Goal: Task Accomplishment & Management: Manage account settings

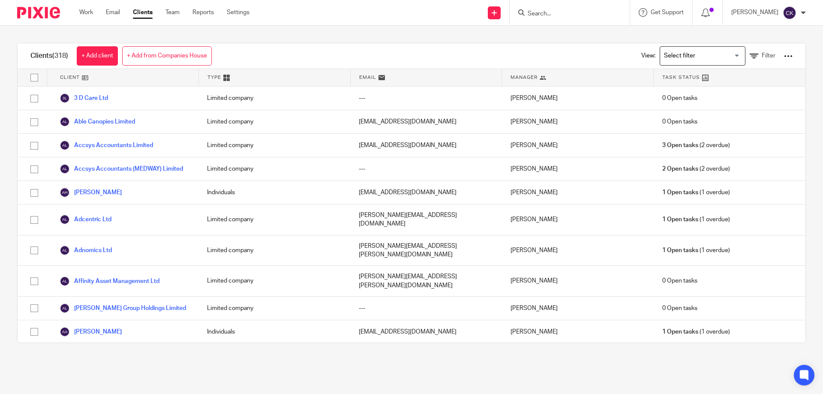
click at [554, 17] on input "Search" at bounding box center [565, 14] width 77 height 8
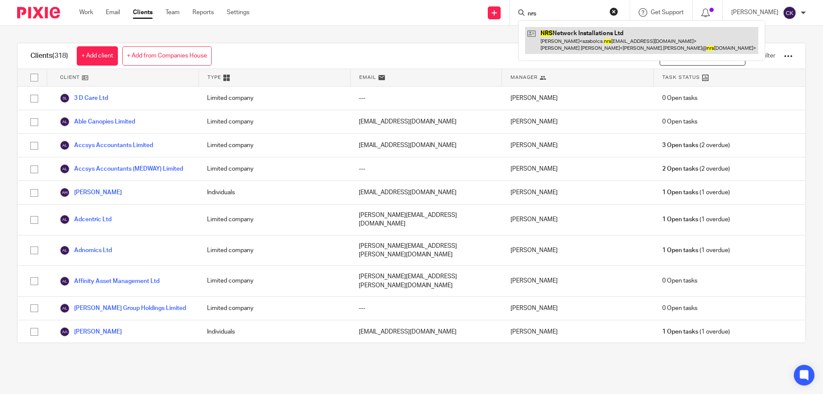
type input "nrs"
click at [559, 36] on link at bounding box center [641, 40] width 233 height 27
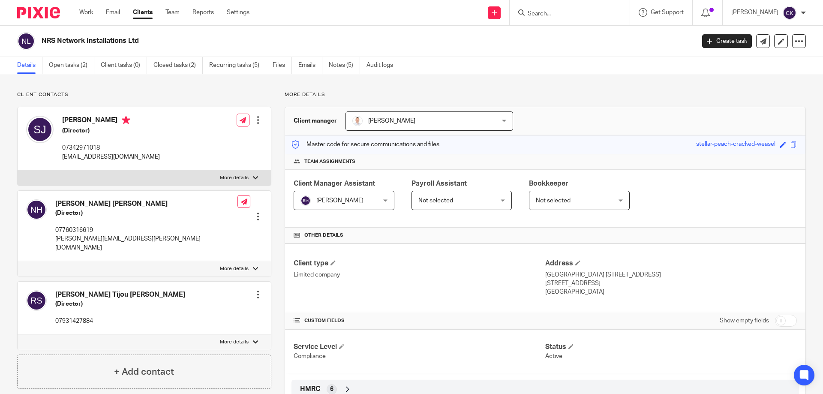
click at [79, 122] on h4 "Szabolcs Juhasz" at bounding box center [111, 121] width 98 height 11
click at [257, 119] on div at bounding box center [258, 120] width 9 height 9
click at [196, 139] on link "Edit contact" at bounding box center [218, 139] width 82 height 12
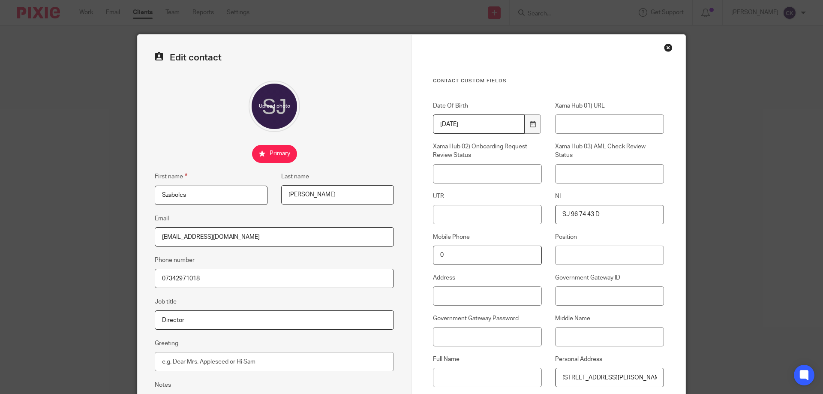
click at [665, 48] on div "Close this dialog window" at bounding box center [668, 47] width 9 height 9
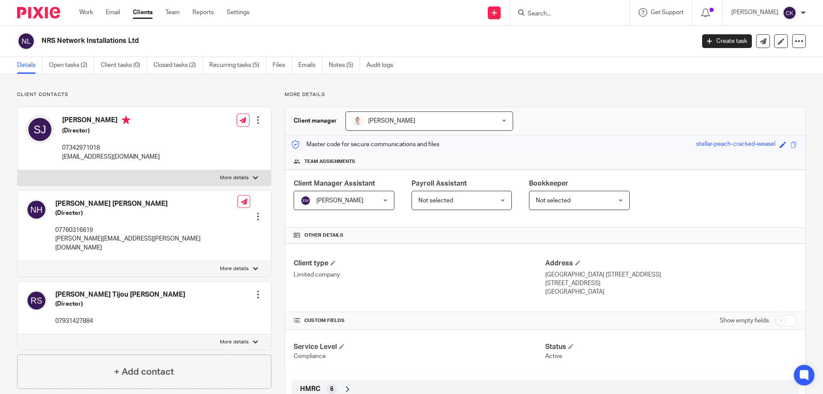
click at [254, 212] on div at bounding box center [258, 216] width 9 height 9
click at [226, 222] on link "Edit contact" at bounding box center [218, 222] width 82 height 12
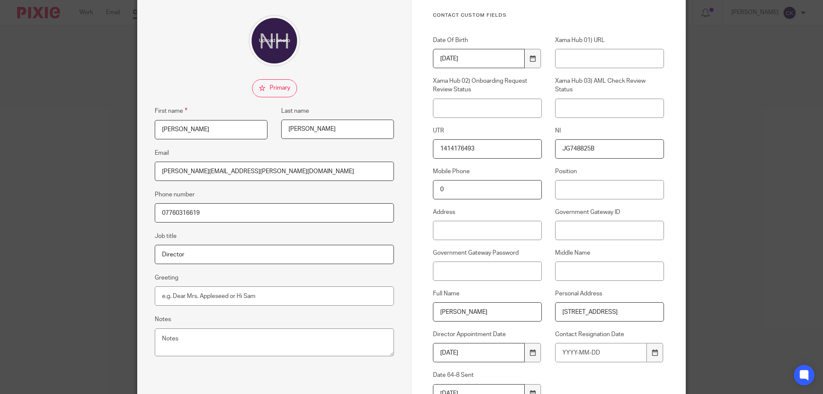
scroll to position [86, 0]
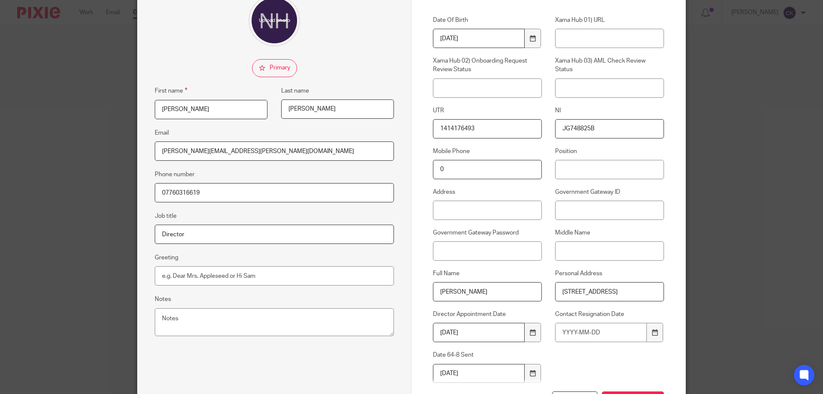
click at [586, 128] on input "JG748825B" at bounding box center [609, 128] width 109 height 19
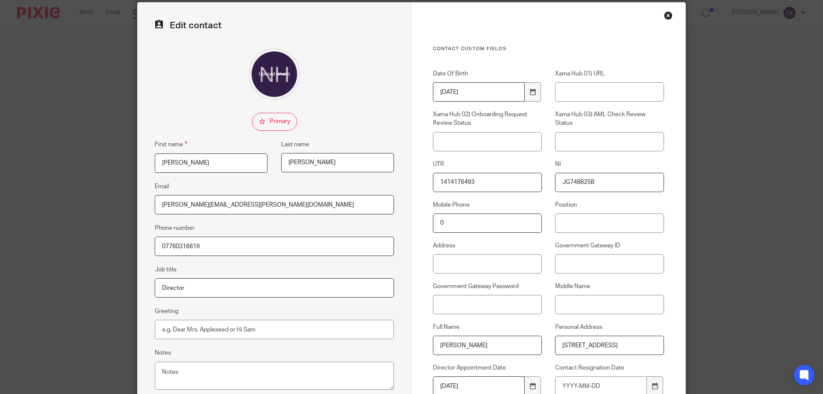
scroll to position [0, 0]
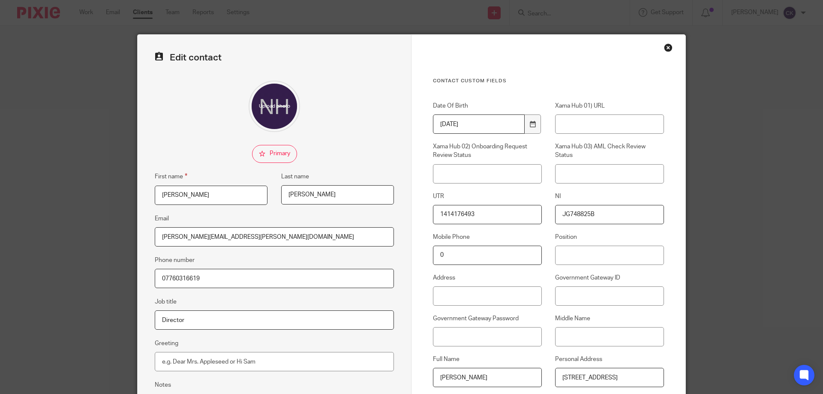
click at [665, 47] on div "Close this dialog window" at bounding box center [668, 47] width 9 height 9
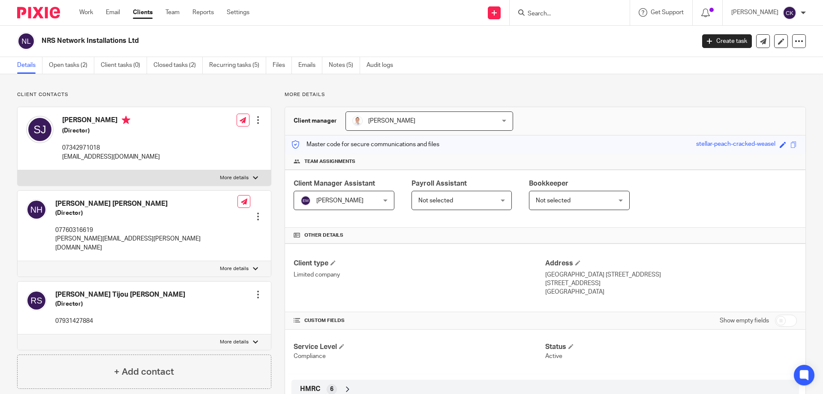
drag, startPoint x: 40, startPoint y: 40, endPoint x: 137, endPoint y: 45, distance: 97.0
click at [137, 45] on div "NRS Network Installations Ltd" at bounding box center [353, 41] width 672 height 18
copy h2 "NRS Network Installations Ltd"
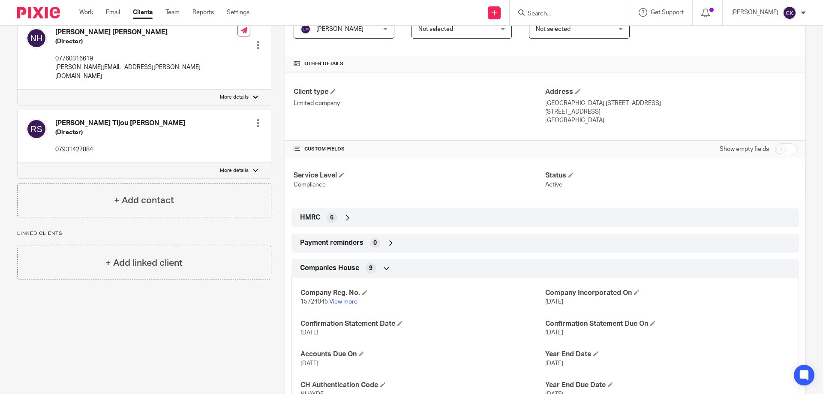
click at [776, 146] on input "checkbox" at bounding box center [786, 149] width 22 height 12
checkbox input "true"
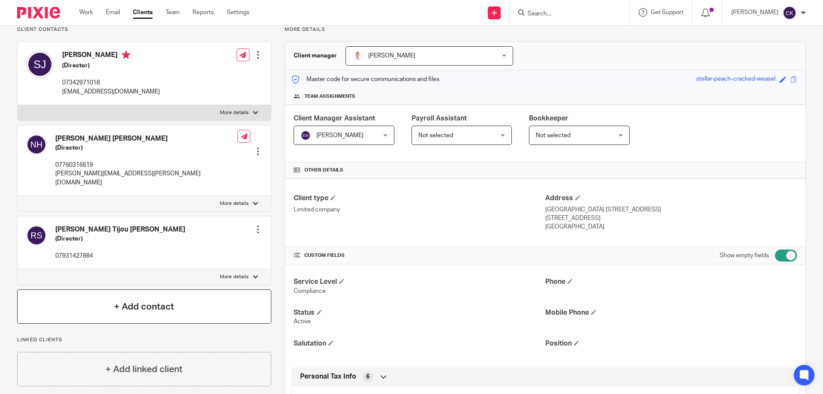
scroll to position [0, 0]
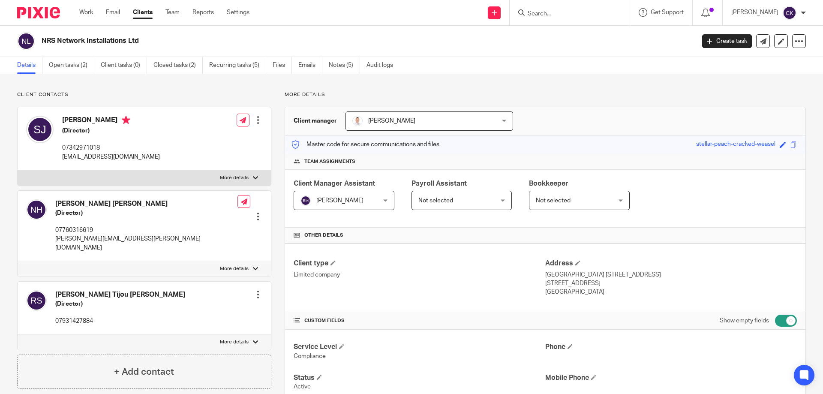
click at [76, 145] on p "07342971018" at bounding box center [111, 148] width 98 height 9
copy p "07342971018"
click at [254, 122] on div at bounding box center [258, 120] width 9 height 9
click at [237, 137] on link "Edit contact" at bounding box center [218, 139] width 82 height 12
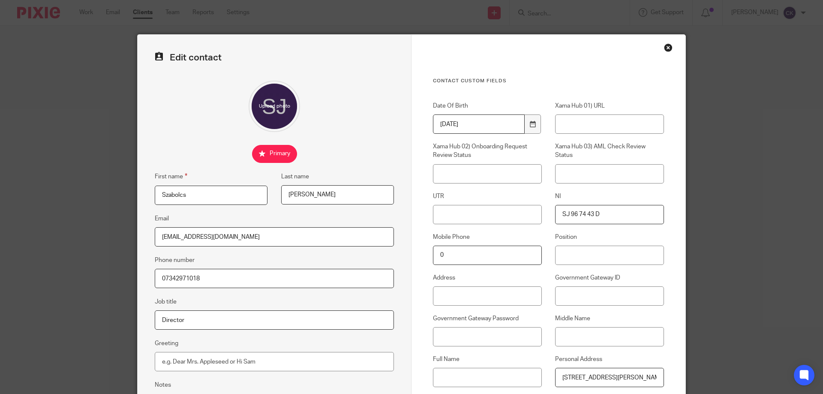
drag, startPoint x: 599, startPoint y: 216, endPoint x: 553, endPoint y: 217, distance: 46.3
click at [555, 217] on input "SJ 96 74 43 D" at bounding box center [609, 214] width 109 height 19
click at [182, 277] on input "07342971018" at bounding box center [274, 278] width 239 height 19
drag, startPoint x: 237, startPoint y: 236, endPoint x: 140, endPoint y: 240, distance: 97.3
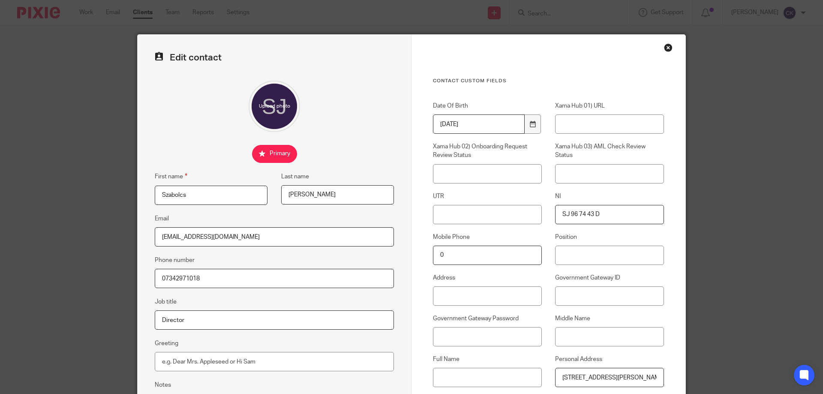
click at [138, 240] on div "Edit contact First name Szabolcs Last name Juhasz Email szabolcs.nrsltd@gmail.c…" at bounding box center [275, 276] width 274 height 482
click at [665, 46] on div "Close this dialog window" at bounding box center [668, 47] width 9 height 9
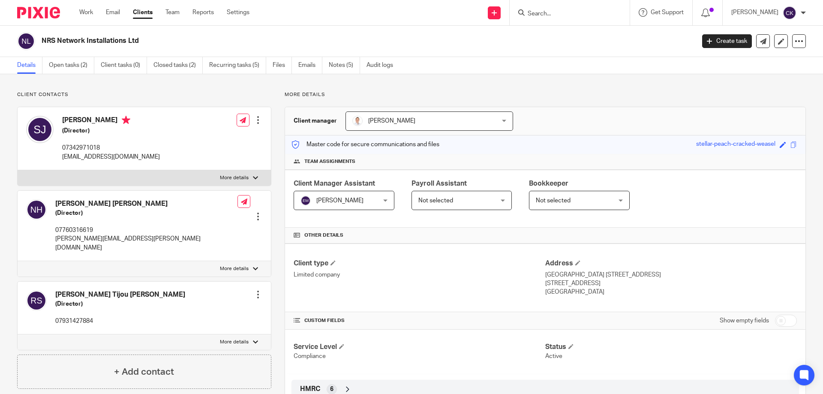
click at [342, 68] on link "Notes (5)" at bounding box center [344, 65] width 31 height 17
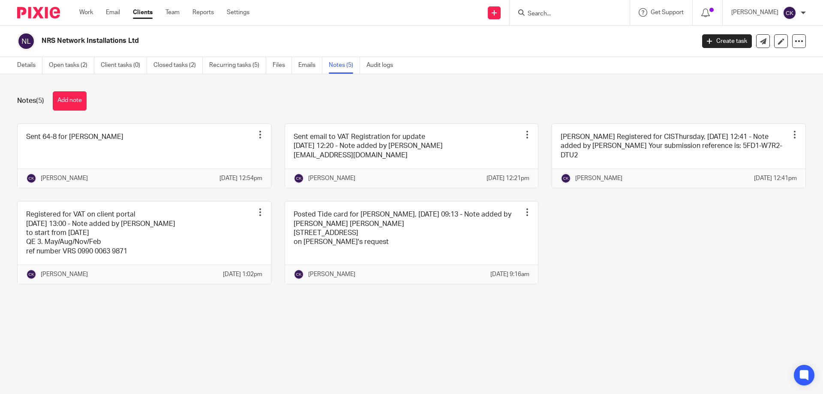
click at [62, 99] on button "Add note" at bounding box center [70, 100] width 34 height 19
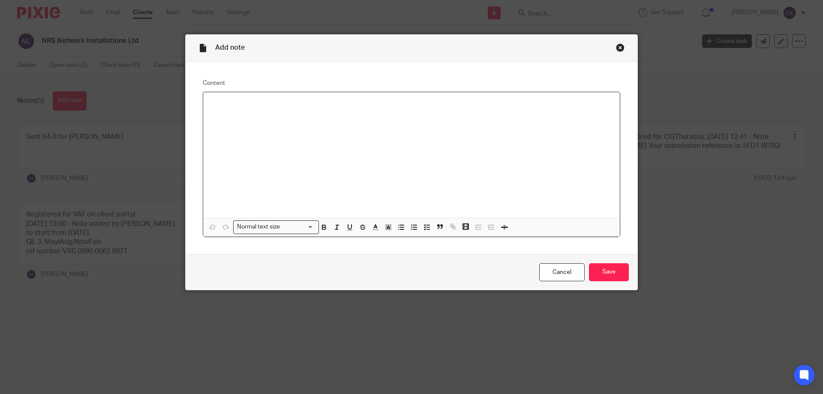
click at [231, 105] on p at bounding box center [411, 103] width 403 height 9
click at [370, 130] on div "Registered for PAYE" at bounding box center [411, 155] width 416 height 126
click at [362, 120] on p "Acknowledgment reference:7EF1 DJTT WFP6 DG3" at bounding box center [411, 120] width 403 height 9
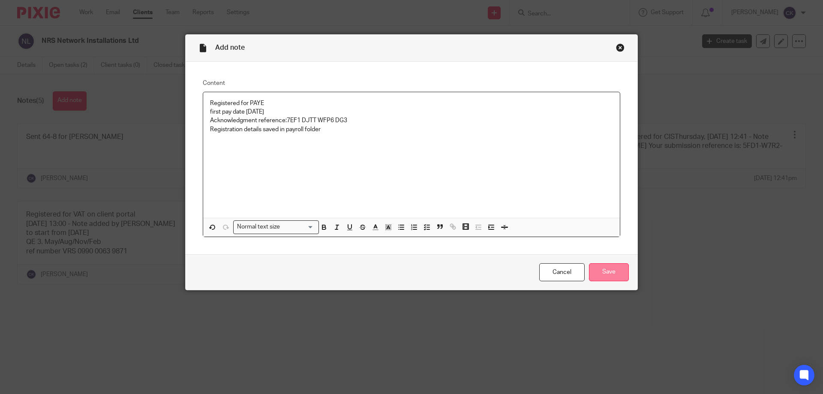
click at [602, 267] on input "Save" at bounding box center [609, 272] width 40 height 18
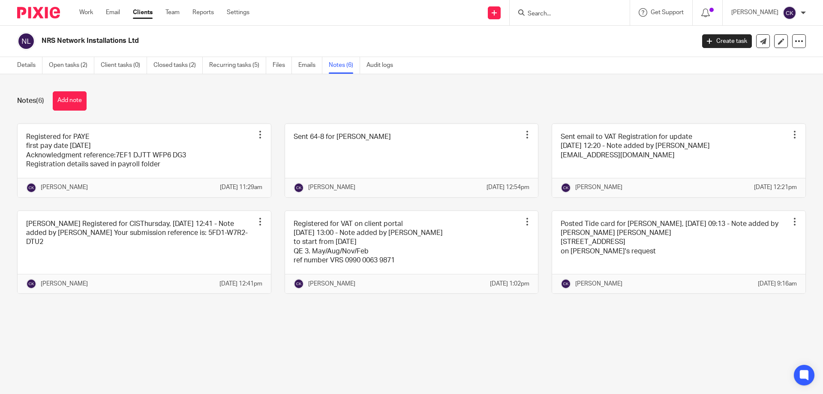
click at [584, 8] on form at bounding box center [572, 12] width 91 height 11
click at [589, 12] on input "Search" at bounding box center [565, 14] width 77 height 8
type input "app"
click at [588, 38] on link at bounding box center [578, 33] width 106 height 13
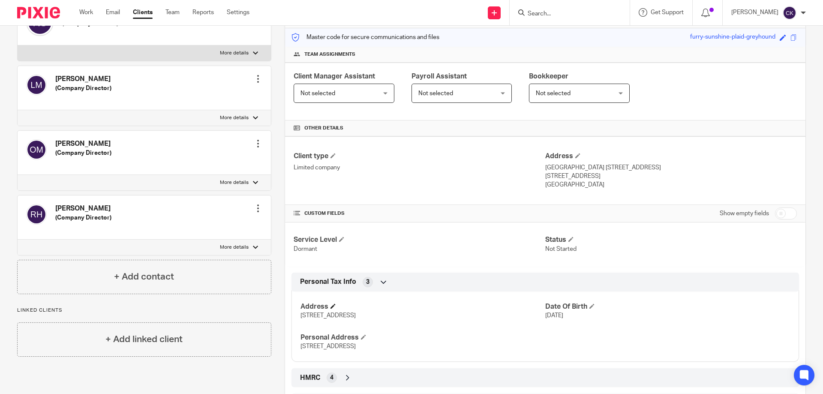
scroll to position [86, 0]
